Goal: Transaction & Acquisition: Register for event/course

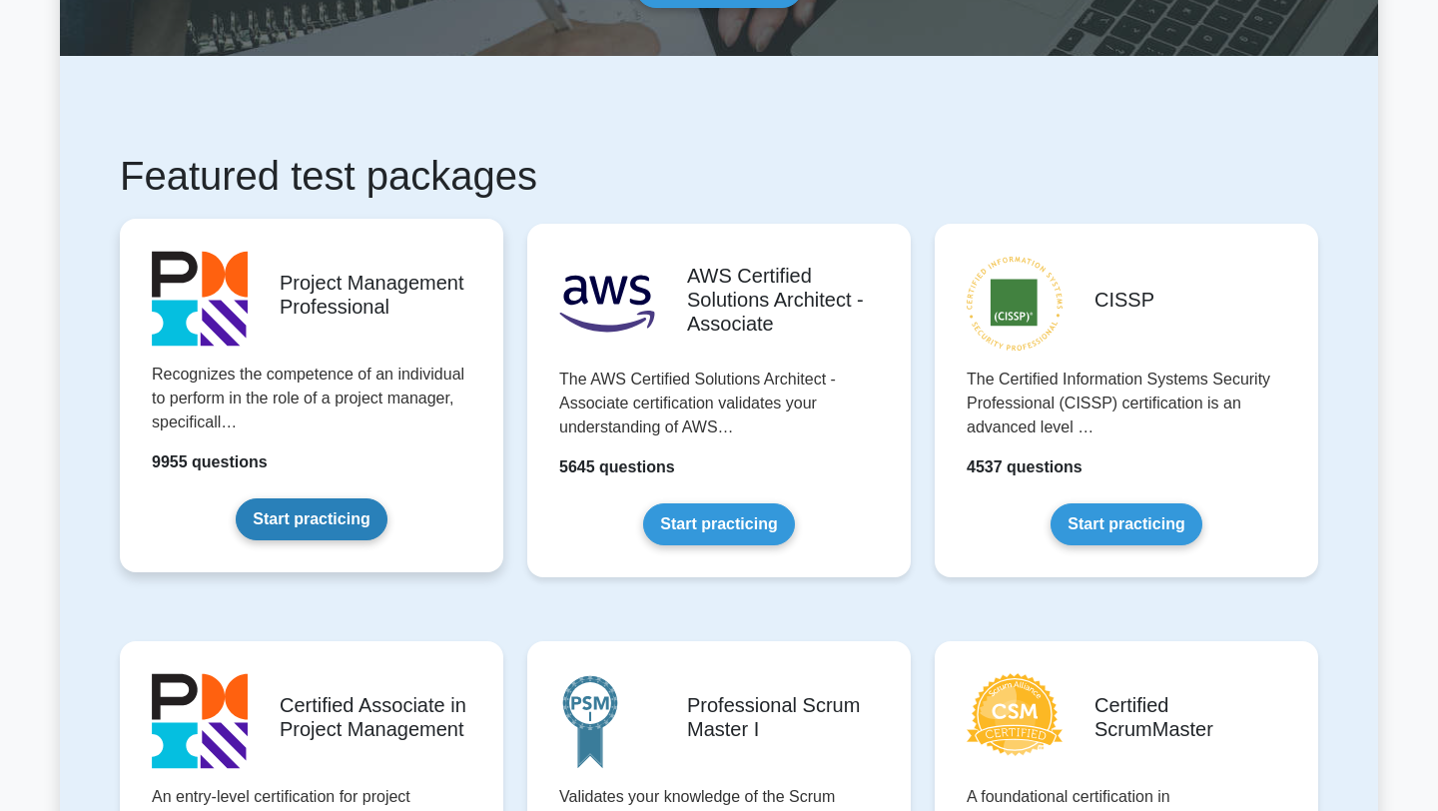
click at [271, 519] on link "Start practicing" at bounding box center [311, 519] width 151 height 42
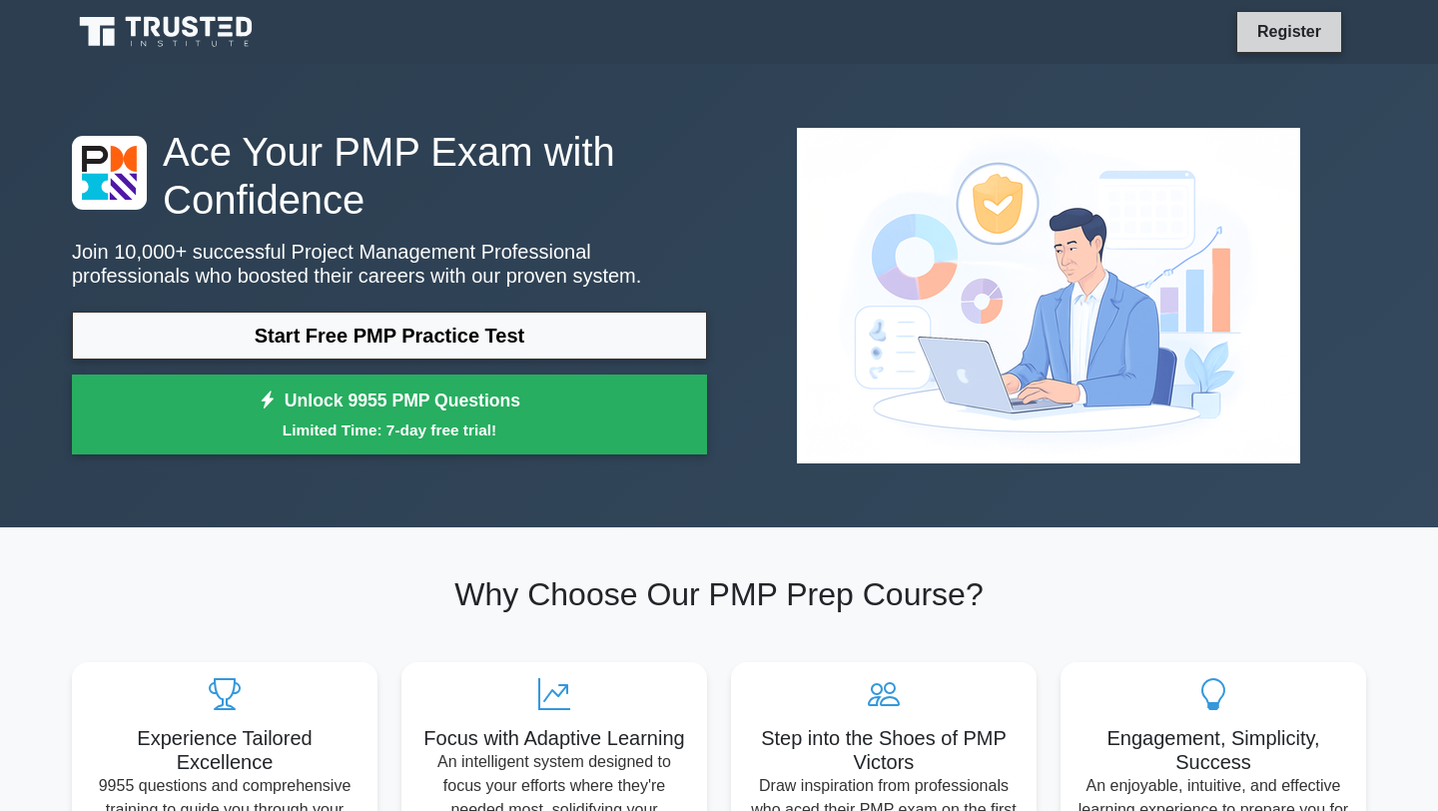
click at [1287, 35] on link "Register" at bounding box center [1289, 31] width 88 height 25
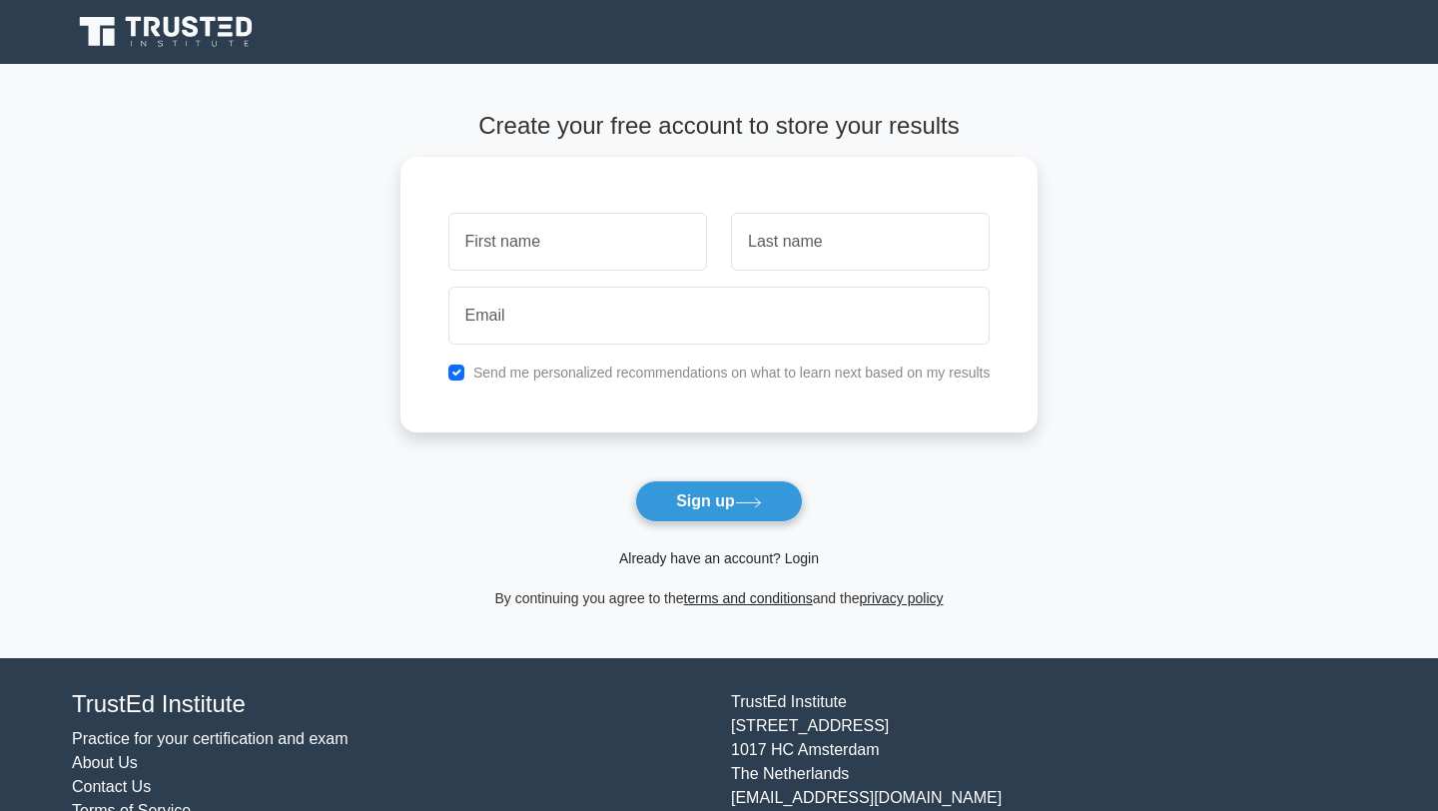
click at [771, 563] on link "Already have an account? Login" at bounding box center [719, 558] width 200 height 16
